Goal: Task Accomplishment & Management: Manage account settings

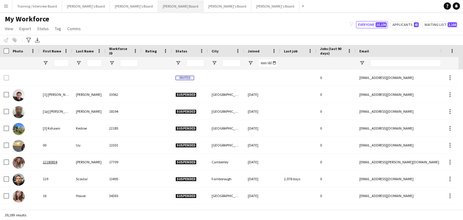
click at [158, 7] on button "[PERSON_NAME] Board Close" at bounding box center [180, 6] width 45 height 12
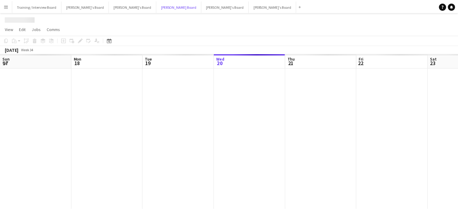
scroll to position [0, 144]
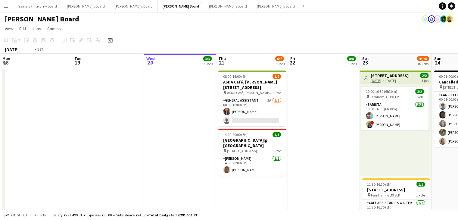
drag, startPoint x: 98, startPoint y: 63, endPoint x: 92, endPoint y: 70, distance: 8.9
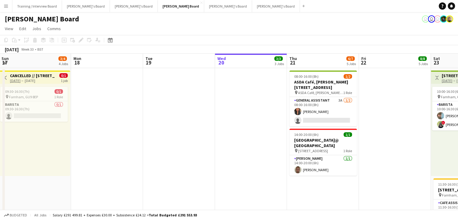
drag, startPoint x: 158, startPoint y: 68, endPoint x: 167, endPoint y: 62, distance: 11.4
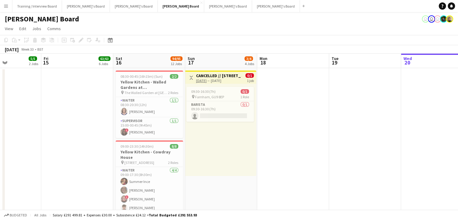
drag, startPoint x: 149, startPoint y: 64, endPoint x: 187, endPoint y: 67, distance: 38.0
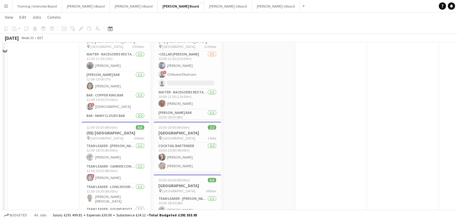
scroll to position [361, 0]
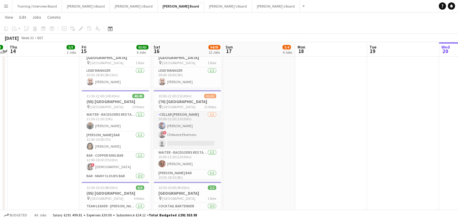
click at [190, 128] on app-card-role "Cellar [PERSON_NAME] [DATE] 10:00-21:30 (11h30m) [PERSON_NAME] ! Chibueze Ekoma…" at bounding box center [187, 130] width 67 height 38
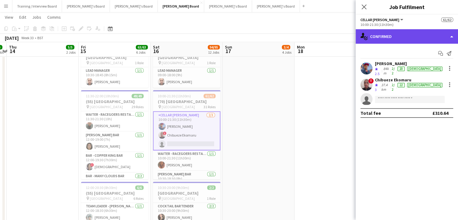
click at [412, 36] on div "single-neutral-actions-check-2 Confirmed" at bounding box center [407, 36] width 102 height 14
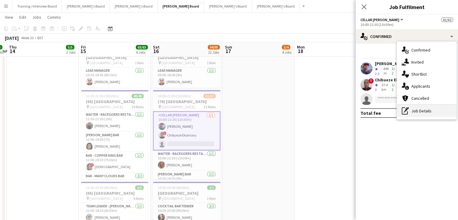
click at [435, 113] on div "pen-write Job Details" at bounding box center [427, 111] width 60 height 12
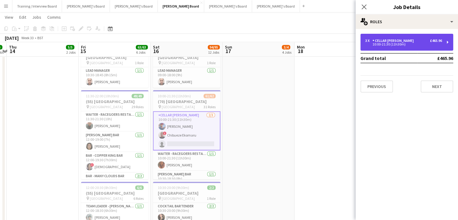
click at [394, 45] on div "10:00-21:30 (11h30m)" at bounding box center [403, 44] width 77 height 3
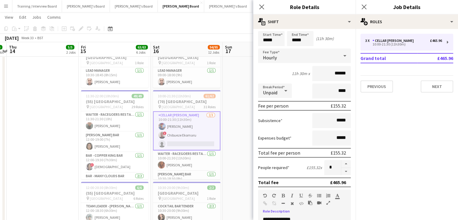
scroll to position [0, 0]
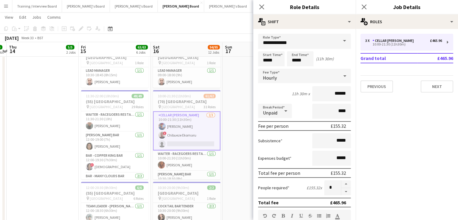
click at [214, 27] on app-toolbar "Copy Paste Paste Ctrl+V Paste with crew Ctrl+Shift+V Paste linked Job [GEOGRAPH…" at bounding box center [229, 28] width 458 height 10
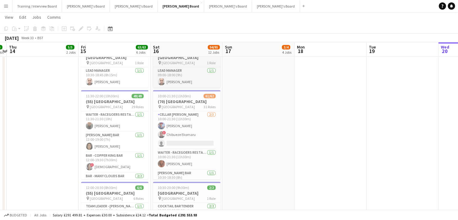
drag, startPoint x: 189, startPoint y: 100, endPoint x: 155, endPoint y: 66, distance: 47.9
click at [189, 100] on h3 "(70) [GEOGRAPHIC_DATA]" at bounding box center [186, 101] width 67 height 5
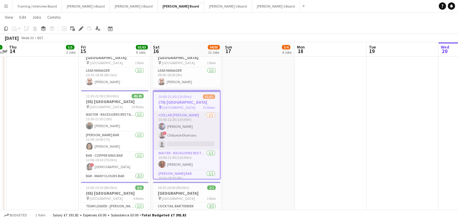
click at [184, 130] on app-card-role "Cellar [PERSON_NAME] [DATE] 10:00-21:30 (11h30m) [PERSON_NAME] ! Chibueze Ekoma…" at bounding box center [187, 131] width 66 height 38
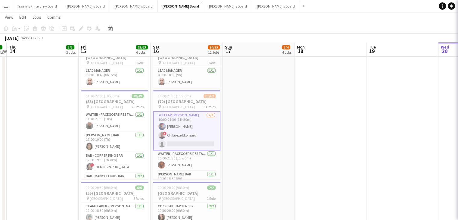
scroll to position [0, 138]
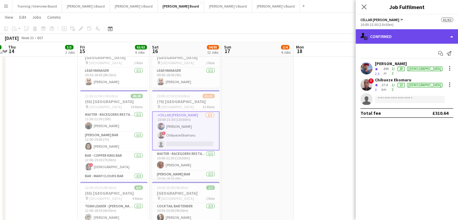
click at [402, 34] on div "single-neutral-actions-check-2 Confirmed" at bounding box center [407, 36] width 102 height 14
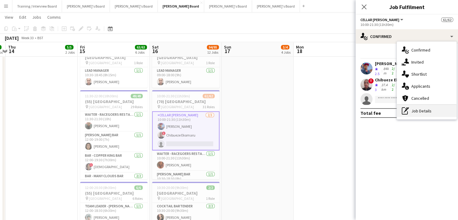
click at [418, 109] on div "pen-write Job Details" at bounding box center [427, 111] width 60 height 12
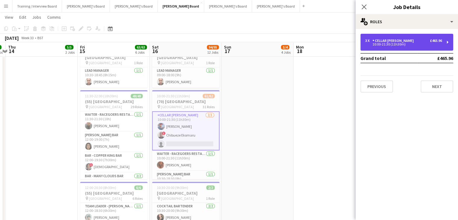
drag, startPoint x: 381, startPoint y: 44, endPoint x: 385, endPoint y: 42, distance: 5.1
click at [381, 44] on div "10:00-21:30 (11h30m)" at bounding box center [403, 44] width 77 height 3
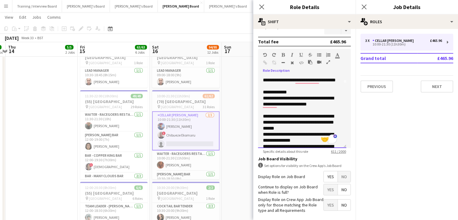
scroll to position [0, 0]
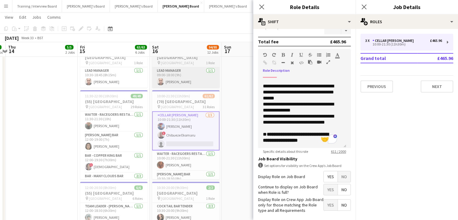
drag, startPoint x: 228, startPoint y: 29, endPoint x: 195, endPoint y: 77, distance: 58.4
click at [227, 29] on app-toolbar "Copy Paste Paste Ctrl+V Paste with crew Ctrl+Shift+V Paste linked Job [GEOGRAPH…" at bounding box center [229, 28] width 458 height 10
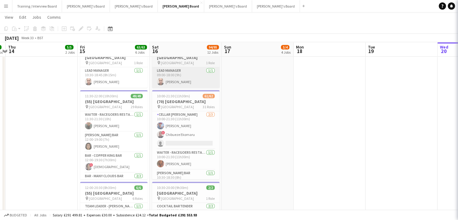
drag, startPoint x: 184, startPoint y: 103, endPoint x: 169, endPoint y: 87, distance: 22.4
click at [184, 103] on h3 "(70) [GEOGRAPHIC_DATA]" at bounding box center [185, 101] width 67 height 5
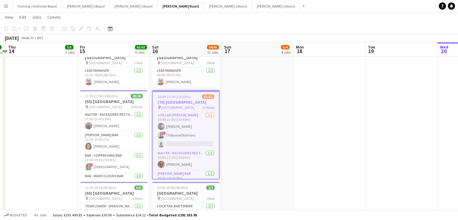
scroll to position [0, 139]
click at [83, 29] on icon "Edit" at bounding box center [81, 28] width 5 height 5
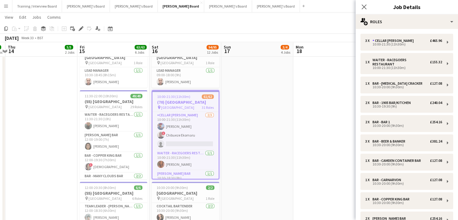
drag, startPoint x: 460, startPoint y: 89, endPoint x: 462, endPoint y: 138, distance: 48.2
click at [458, 156] on html "Menu Boards Boards Boards All jobs Status Workforce Workforce My Workforce Recr…" at bounding box center [229, 147] width 458 height 1016
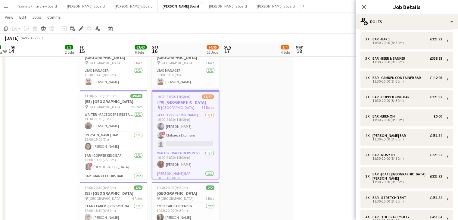
scroll to position [478, 0]
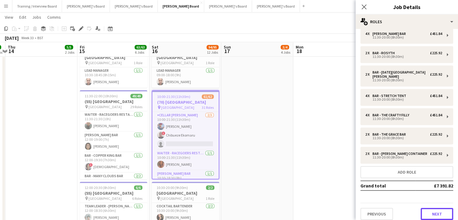
click at [434, 209] on button "Next" at bounding box center [437, 214] width 33 height 12
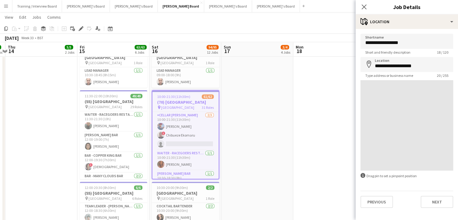
scroll to position [0, 0]
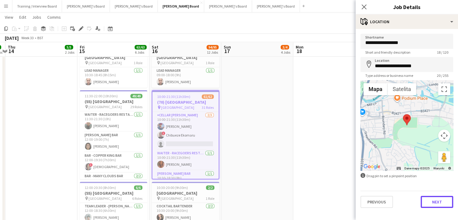
click at [445, 203] on button "Next" at bounding box center [437, 202] width 33 height 12
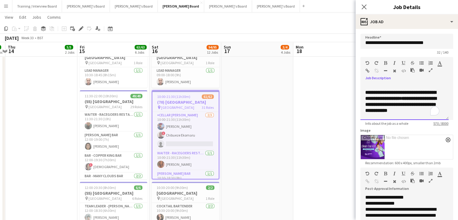
scroll to position [92, 0]
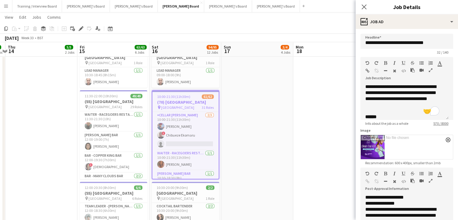
click at [263, 30] on app-toolbar "Copy Paste Paste Ctrl+V Paste with crew Ctrl+Shift+V Paste linked Job [GEOGRAPH…" at bounding box center [229, 28] width 458 height 10
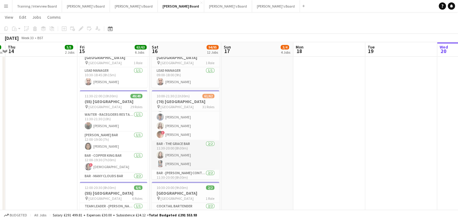
click at [192, 158] on app-card-role "Bar - The Grace Bar [DATE] 11:30-20:00 (8h30m) [PERSON_NAME] [PERSON_NAME]" at bounding box center [185, 154] width 67 height 29
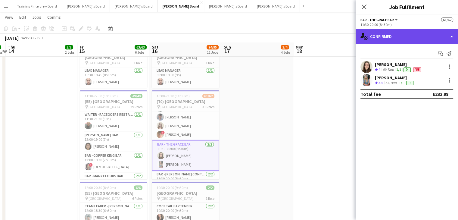
click at [413, 33] on div "single-neutral-actions-check-2 Confirmed" at bounding box center [407, 36] width 102 height 14
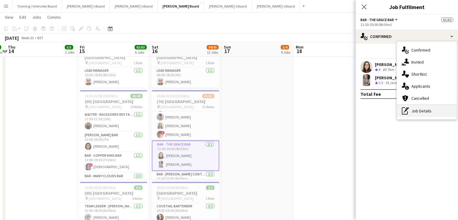
click at [428, 110] on div "pen-write Job Details" at bounding box center [427, 111] width 60 height 12
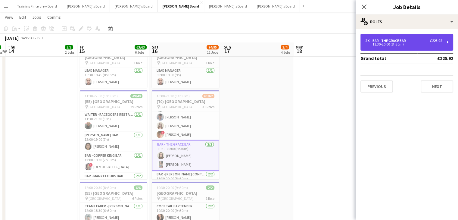
click at [396, 44] on div "11:30-20:00 (8h30m)" at bounding box center [403, 44] width 77 height 3
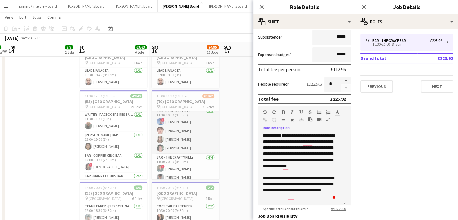
click at [188, 139] on app-card-role "Bar - Stretch Tent [DATE] 11:30-20:00 (8h30m) ! [PERSON_NAME] [PERSON_NAME] [PE…" at bounding box center [185, 130] width 67 height 47
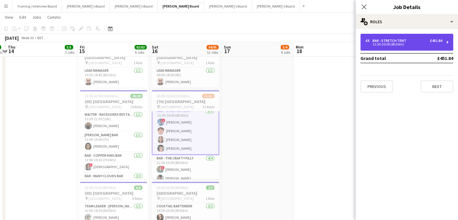
click at [388, 45] on div "11:30-20:00 (8h30m)" at bounding box center [403, 44] width 77 height 3
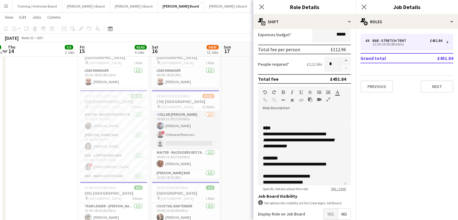
click at [187, 135] on app-card-role "Cellar [PERSON_NAME] [DATE] 10:00-21:30 (11h30m) [PERSON_NAME] ! Chibueze Ekoma…" at bounding box center [185, 130] width 67 height 38
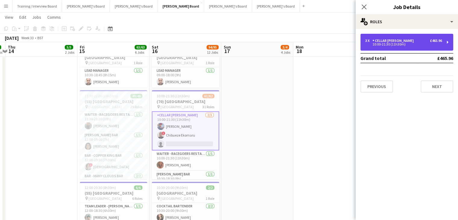
click at [400, 48] on div "3 x Cellar [PERSON_NAME] £465.96 10:00-21:30 (11h30m)" at bounding box center [406, 42] width 93 height 17
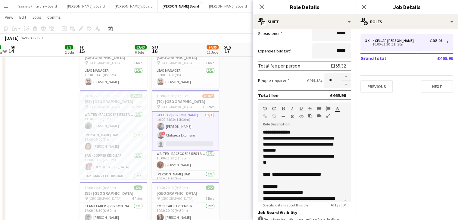
click at [239, 26] on app-toolbar "Copy Paste Paste Ctrl+V Paste with crew Ctrl+Shift+V Paste linked Job [GEOGRAPH…" at bounding box center [229, 28] width 458 height 10
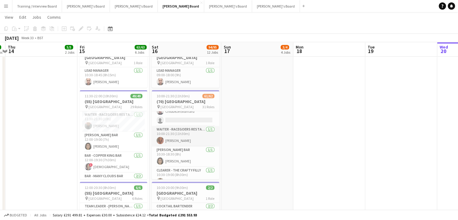
click at [192, 141] on app-card-role "Waiter - Racegoers Restaurant [DATE] 10:00-21:30 (11h30m) [PERSON_NAME]" at bounding box center [185, 136] width 67 height 20
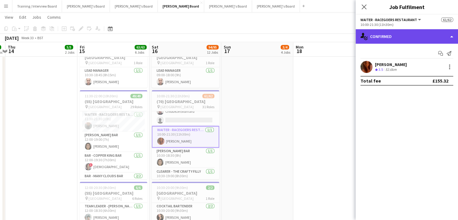
click at [407, 39] on div "single-neutral-actions-check-2 Confirmed" at bounding box center [407, 36] width 102 height 14
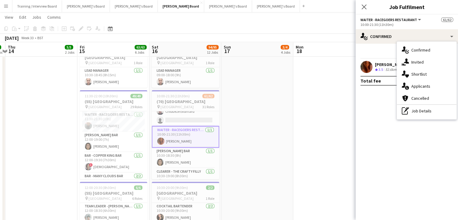
click at [418, 112] on div "pen-write Job Details" at bounding box center [427, 111] width 60 height 12
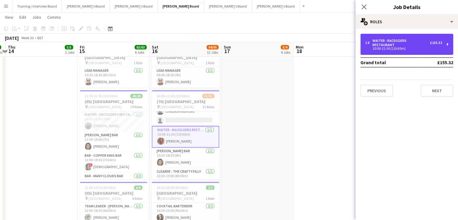
click at [397, 46] on div "1 x Waiter - Racegoers Restaurant £155.32 10:00-21:30 (11h30m)" at bounding box center [406, 44] width 93 height 21
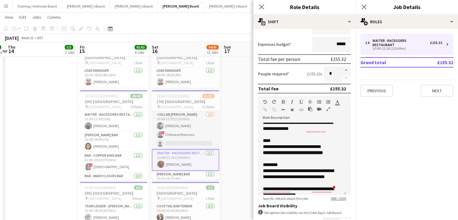
click at [194, 136] on app-card-role "Cellar [PERSON_NAME] [DATE] 10:00-21:30 (11h30m) [PERSON_NAME] ! Chibueze Ekoma…" at bounding box center [185, 130] width 67 height 38
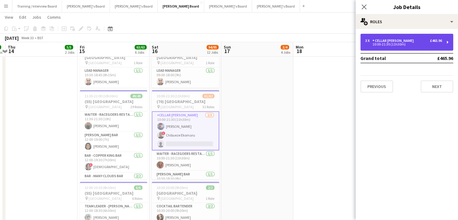
click at [383, 44] on div "10:00-21:30 (11h30m)" at bounding box center [403, 44] width 77 height 3
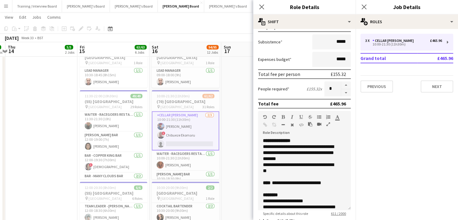
click at [221, 26] on app-toolbar "Copy Paste Paste Ctrl+V Paste with crew Ctrl+Shift+V Paste linked Job [GEOGRAPH…" at bounding box center [229, 28] width 458 height 10
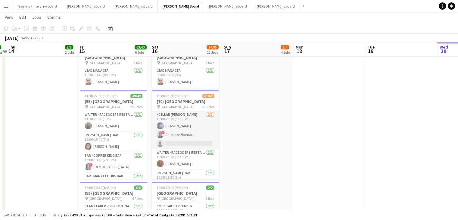
click at [189, 129] on app-card-role "Cellar [PERSON_NAME] [DATE] 10:00-21:30 (11h30m) [PERSON_NAME] ! Chibueze Ekoma…" at bounding box center [185, 130] width 67 height 38
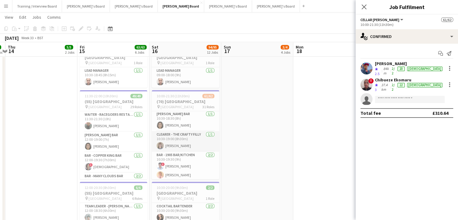
drag, startPoint x: 180, startPoint y: 145, endPoint x: 190, endPoint y: 144, distance: 10.6
click at [180, 145] on app-card-role "Clearer - The Crafty Filly [DATE] 10:30-19:00 (8h30m) [PERSON_NAME]" at bounding box center [185, 141] width 67 height 20
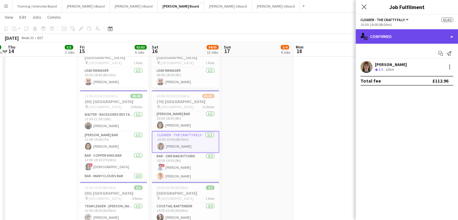
click at [396, 40] on div "single-neutral-actions-check-2 Confirmed" at bounding box center [407, 36] width 102 height 14
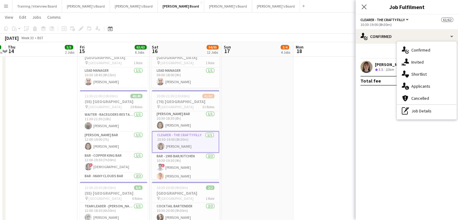
click at [418, 113] on div "pen-write Job Details" at bounding box center [427, 111] width 60 height 12
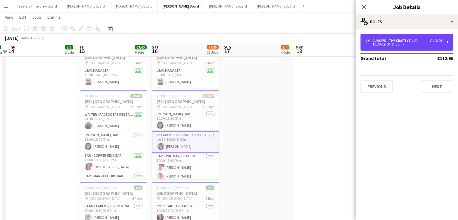
click at [389, 43] on div "10:30-19:00 (8h30m)" at bounding box center [403, 44] width 77 height 3
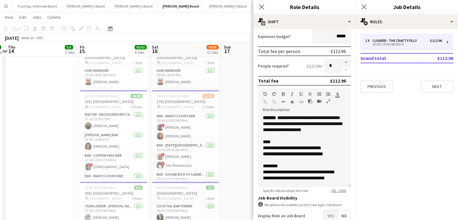
drag, startPoint x: 192, startPoint y: 157, endPoint x: 398, endPoint y: 66, distance: 225.7
click at [192, 157] on app-card-role "Bar - [DATE][PERSON_NAME] Bar [DATE] 10:30-20:00 (9h30m) ! [PERSON_NAME] ! Tolu…" at bounding box center [185, 156] width 67 height 29
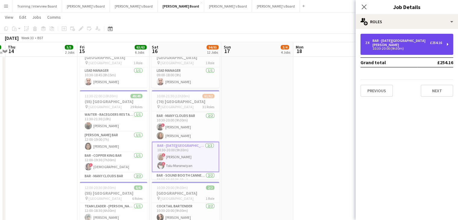
click at [413, 46] on div "2 x Bar - [DATE][GEOGRAPHIC_DATA][PERSON_NAME] £254.16 10:30-20:00 (9h30m)" at bounding box center [406, 44] width 93 height 21
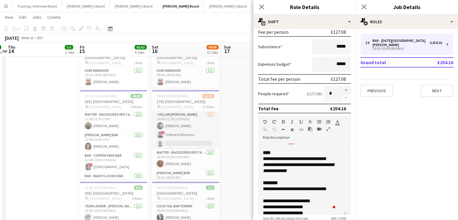
click at [174, 136] on app-card-role "Cellar [PERSON_NAME] [DATE] 10:00-21:30 (11h30m) [PERSON_NAME] ! Chibueze Ekoma…" at bounding box center [185, 130] width 67 height 38
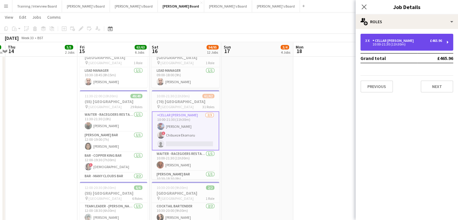
click at [382, 45] on div "10:00-21:30 (11h30m)" at bounding box center [403, 44] width 77 height 3
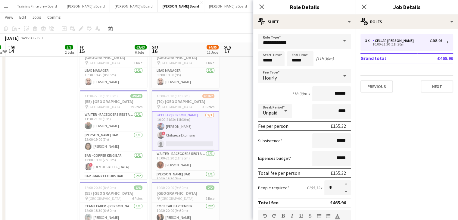
click at [227, 33] on app-toolbar "Copy Paste Paste Ctrl+V Paste with crew Ctrl+Shift+V Paste linked Job [GEOGRAPH…" at bounding box center [229, 28] width 458 height 10
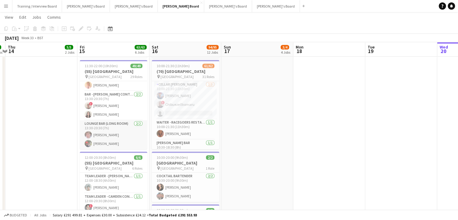
click at [122, 140] on app-card-role "Lounge Bar (Long Room) [DATE] 13:30-20:30 (7h) [PERSON_NAME] [PERSON_NAME]" at bounding box center [113, 134] width 67 height 29
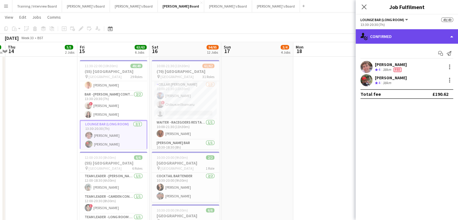
click at [411, 39] on div "single-neutral-actions-check-2 Confirmed" at bounding box center [407, 36] width 102 height 14
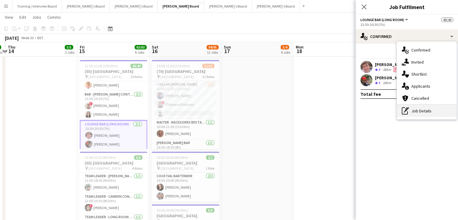
click at [436, 116] on div "pen-write Job Details" at bounding box center [427, 111] width 60 height 12
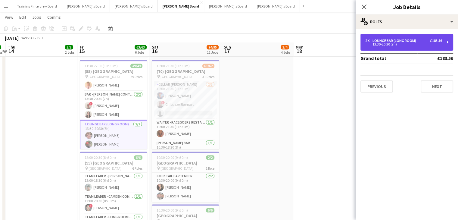
click at [398, 43] on div "13:30-20:30 (7h)" at bounding box center [403, 44] width 77 height 3
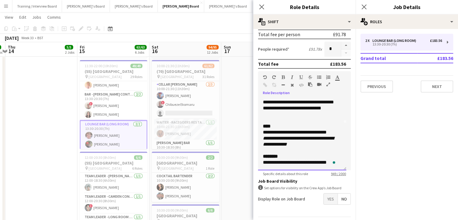
scroll to position [64, 0]
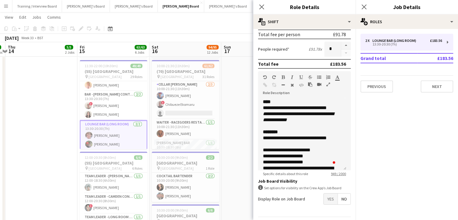
drag, startPoint x: 260, startPoint y: 8, endPoint x: 316, endPoint y: 6, distance: 56.6
click at [261, 7] on icon "Close pop-in" at bounding box center [261, 7] width 5 height 5
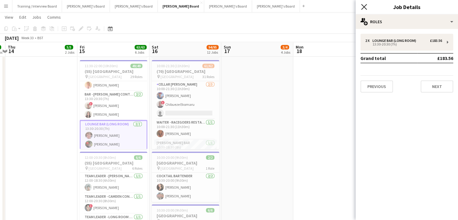
click at [366, 4] on icon at bounding box center [364, 7] width 6 height 6
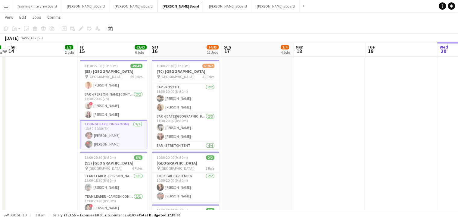
scroll to position [753, 0]
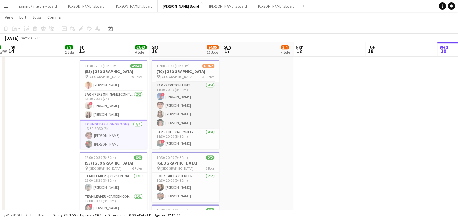
click at [194, 110] on app-card-role "Bar - Stretch Tent [DATE] 11:30-20:00 (8h30m) ! [PERSON_NAME] [PERSON_NAME] [PE…" at bounding box center [185, 105] width 67 height 47
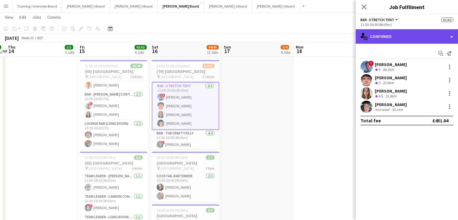
click at [390, 41] on div "single-neutral-actions-check-2 Confirmed" at bounding box center [407, 36] width 102 height 14
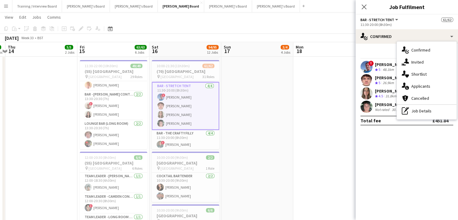
click at [416, 109] on div "pen-write Job Details" at bounding box center [427, 111] width 60 height 12
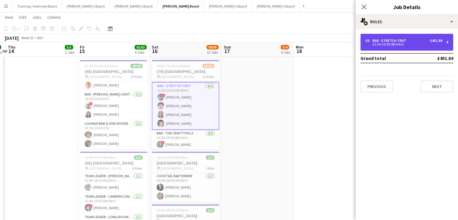
click at [395, 37] on div "4 x Bar - Stretch Tent £451.84 11:30-20:00 (8h30m)" at bounding box center [406, 42] width 93 height 17
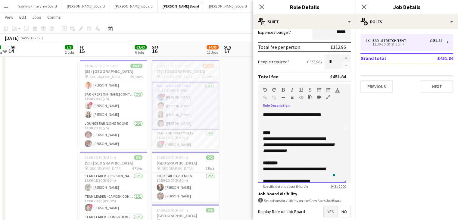
scroll to position [55, 0]
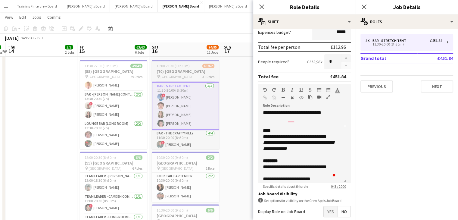
click at [234, 28] on app-toolbar "Copy Paste Paste Ctrl+V Paste with crew Ctrl+Shift+V Paste linked Job [GEOGRAPH…" at bounding box center [229, 28] width 458 height 10
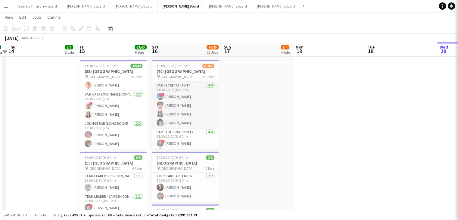
click at [170, 116] on app-card-role "Bar - Stretch Tent [DATE] 11:30-20:00 (8h30m) ! [PERSON_NAME] [PERSON_NAME] [PE…" at bounding box center [185, 105] width 67 height 47
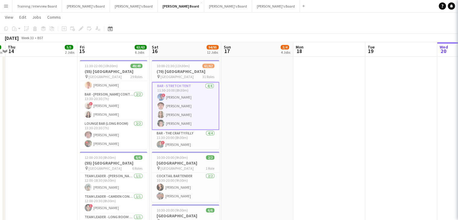
scroll to position [0, 139]
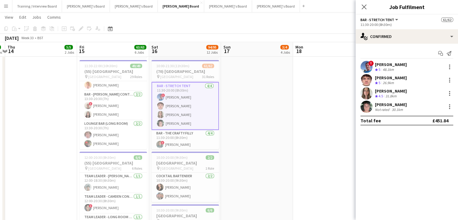
click at [384, 67] on div "48.1km" at bounding box center [389, 69] width 14 height 5
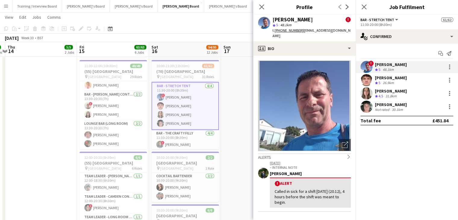
drag, startPoint x: 258, startPoint y: 8, endPoint x: 275, endPoint y: 5, distance: 16.8
click at [259, 8] on app-icon "Close pop-in" at bounding box center [261, 6] width 7 height 7
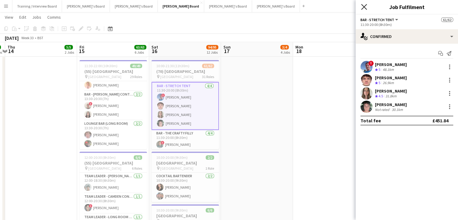
click at [363, 6] on icon at bounding box center [364, 7] width 6 height 6
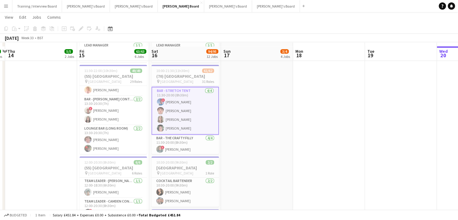
scroll to position [391, 0]
